Goal: Find specific page/section

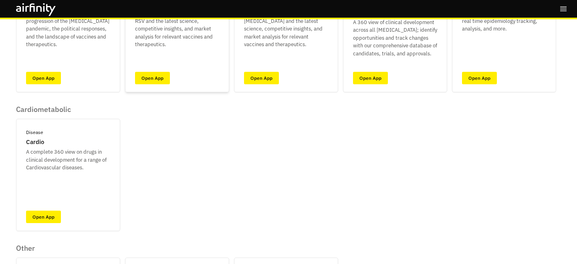
scroll to position [122, 0]
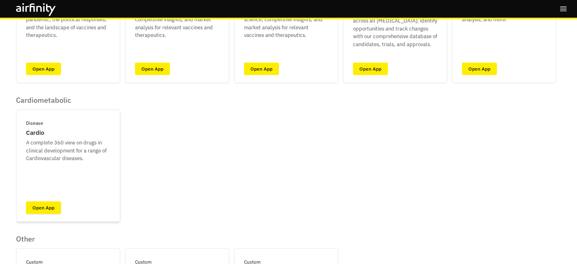
click at [50, 207] on link "Open App" at bounding box center [43, 207] width 35 height 12
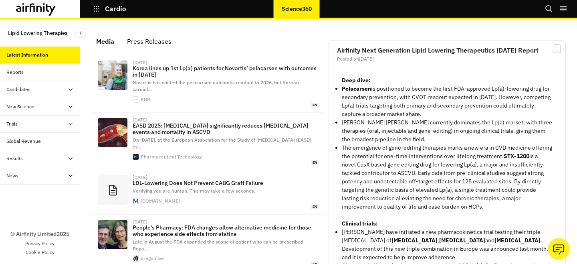
scroll to position [538, 240]
click at [55, 73] on div "Reports" at bounding box center [43, 71] width 74 height 7
